Goal: Task Accomplishment & Management: Manage account settings

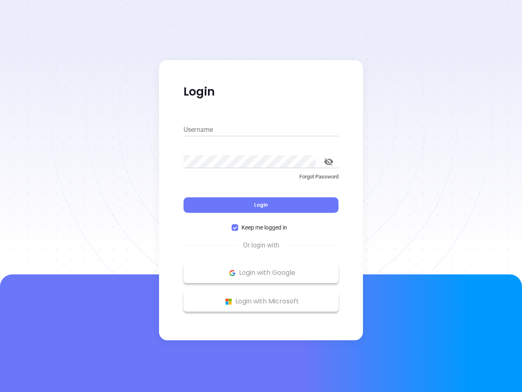
click at [261, 196] on div "Login" at bounding box center [261, 199] width 155 height 25
click at [261, 130] on input "Username" at bounding box center [261, 129] width 155 height 13
click at [329, 162] on icon "toggle password visibility" at bounding box center [328, 162] width 9 height 8
click at [261, 205] on span "Login" at bounding box center [261, 204] width 14 height 7
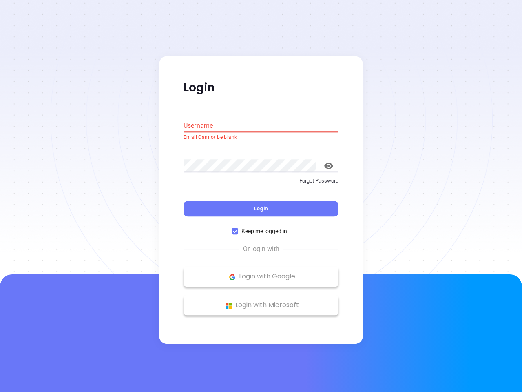
click at [261, 227] on span "Keep me logged in" at bounding box center [264, 231] width 52 height 9
click at [238, 228] on input "Keep me logged in" at bounding box center [235, 231] width 7 height 7
checkbox input "false"
click at [261, 273] on p "Login with Google" at bounding box center [261, 277] width 147 height 12
click at [261, 301] on p "Login with Microsoft" at bounding box center [261, 305] width 147 height 12
